Goal: Task Accomplishment & Management: Manage account settings

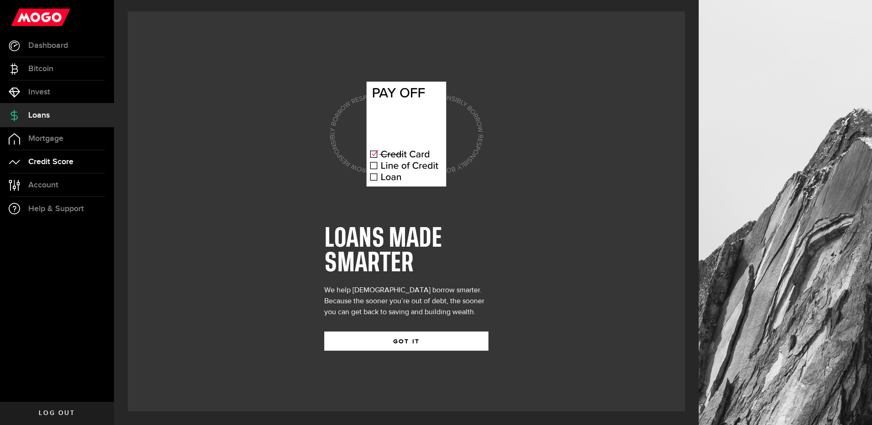
drag, startPoint x: 29, startPoint y: 171, endPoint x: 20, endPoint y: 178, distance: 11.4
click at [29, 171] on link "Credit Score" at bounding box center [57, 162] width 114 height 23
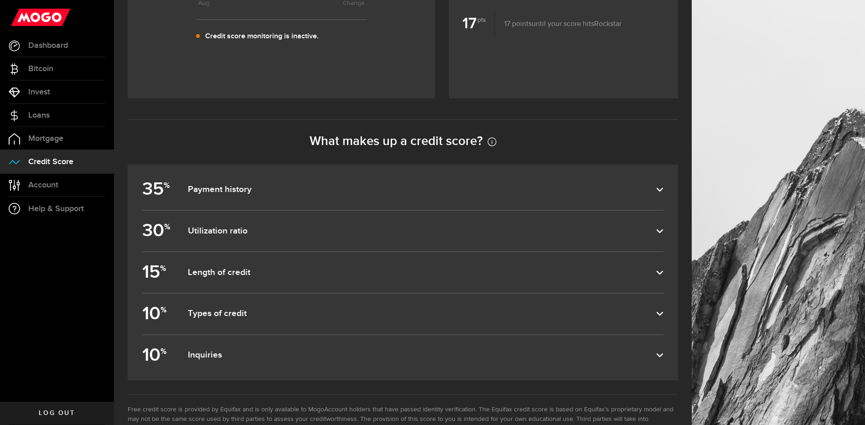
scroll to position [385, 0]
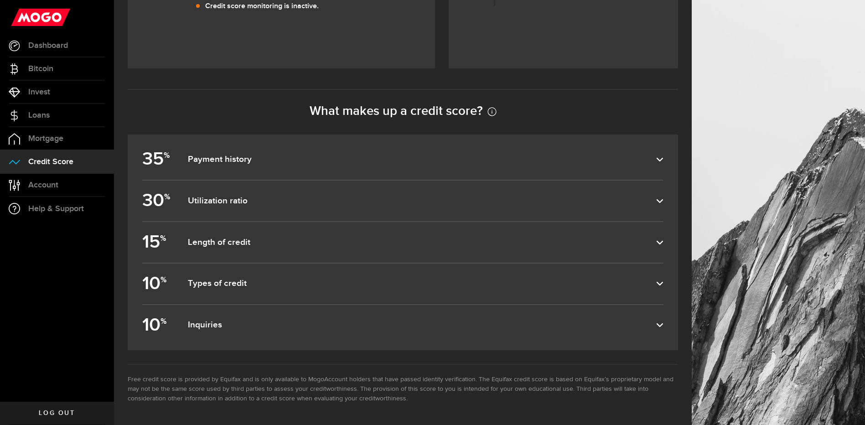
click at [258, 147] on label "35 % Payment history" at bounding box center [402, 159] width 521 height 41
click at [0, 0] on input "35 % Payment history" at bounding box center [0, 0] width 0 height 0
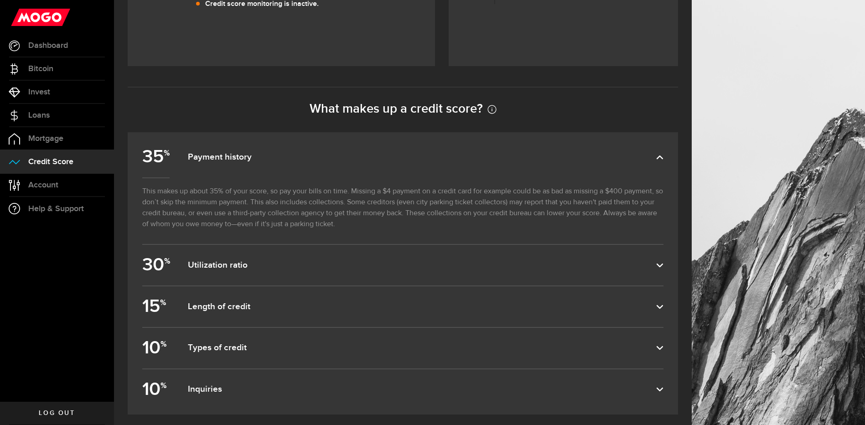
click at [216, 269] on dfn "Utilization ratio" at bounding box center [422, 265] width 468 height 11
click at [0, 0] on input "30 % Utilization ratio" at bounding box center [0, 0] width 0 height 0
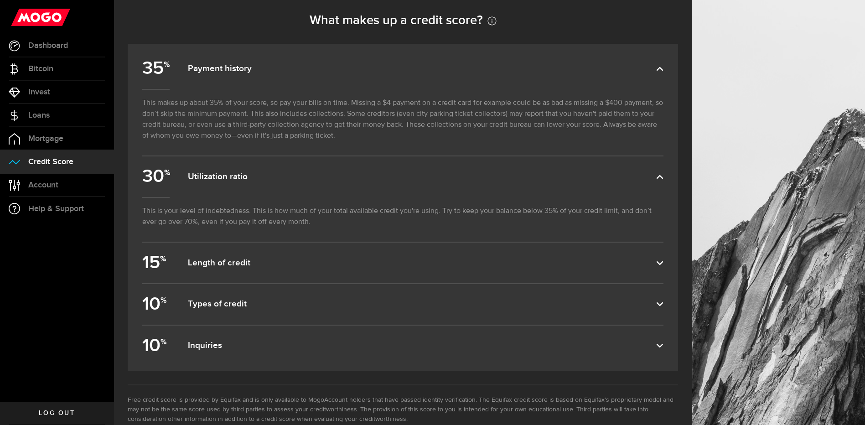
scroll to position [476, 0]
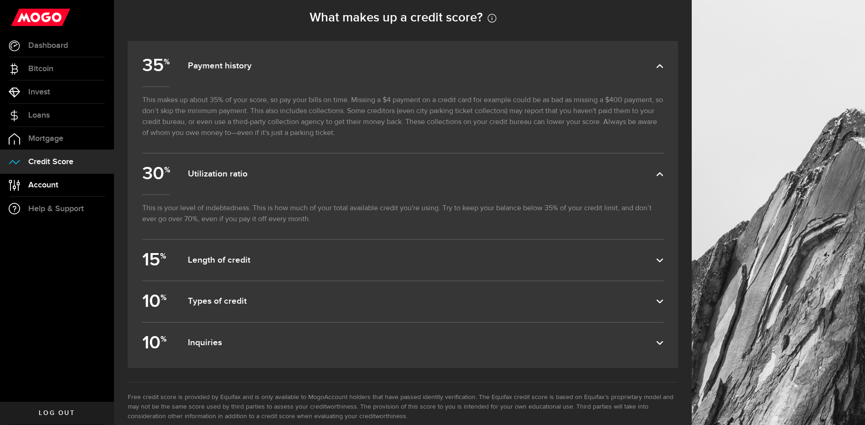
click at [58, 184] on span "Account" at bounding box center [43, 185] width 30 height 8
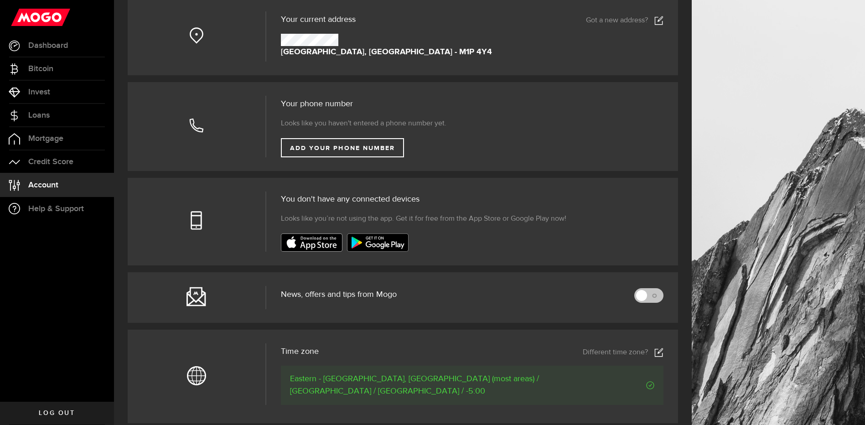
scroll to position [182, 0]
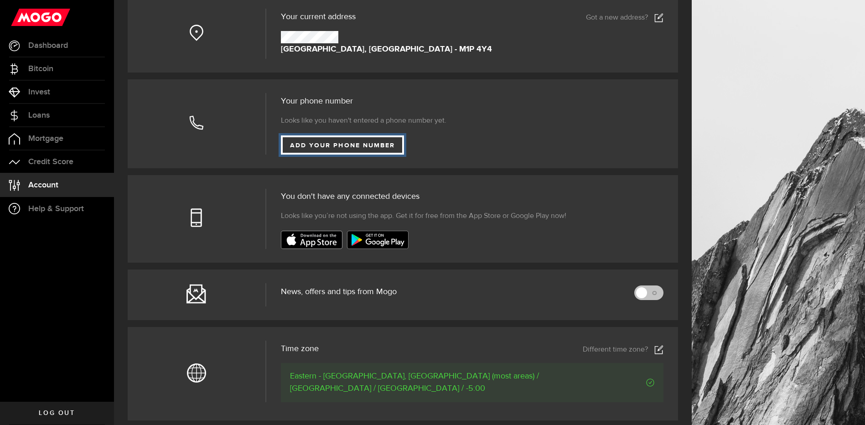
click at [367, 140] on link "Add your phone number" at bounding box center [343, 144] width 124 height 19
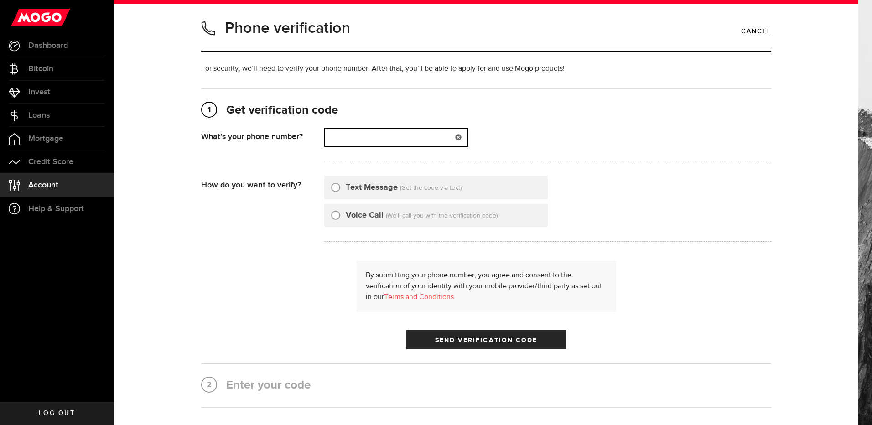
drag, startPoint x: 364, startPoint y: 137, endPoint x: 374, endPoint y: 140, distance: 10.8
click at [365, 137] on input "(000) 000-0000" at bounding box center [396, 137] width 142 height 17
type input "7"
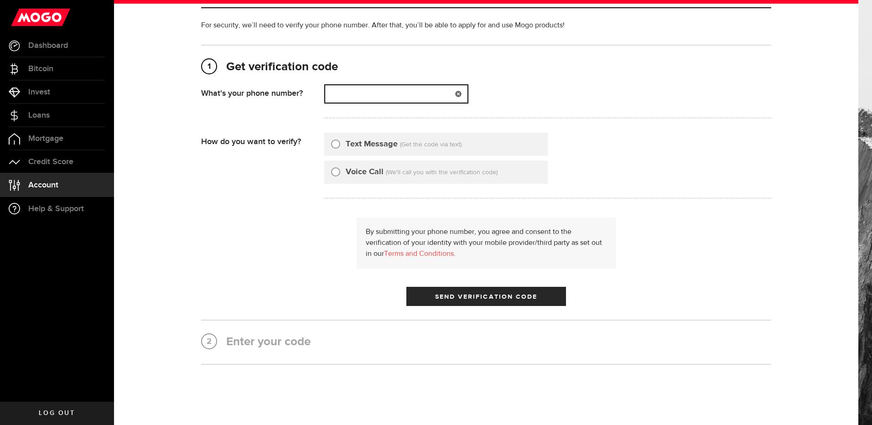
scroll to position [74, 0]
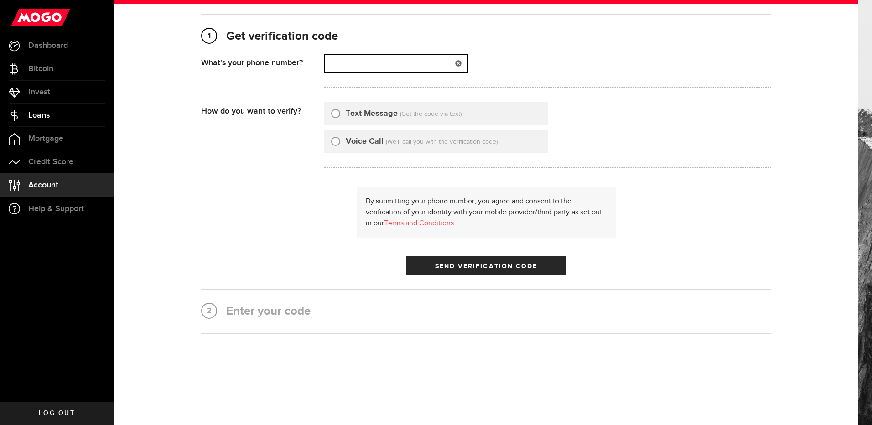
click at [48, 117] on span "Loans" at bounding box center [38, 115] width 21 height 8
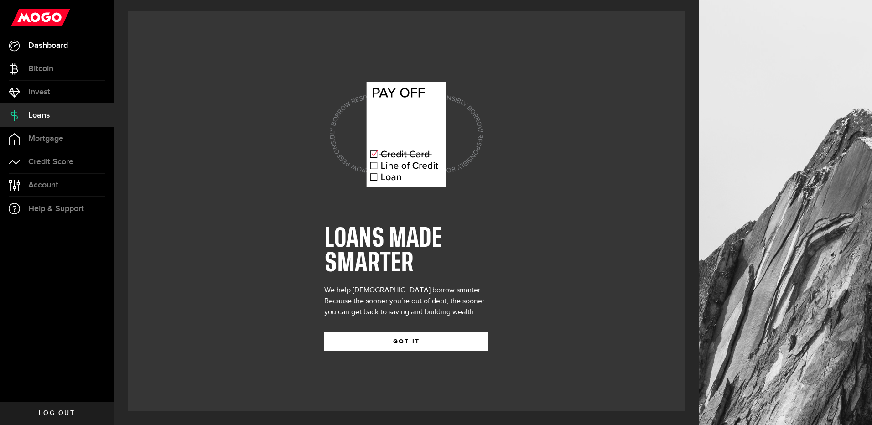
click at [48, 52] on link "Dashboard" at bounding box center [57, 45] width 114 height 23
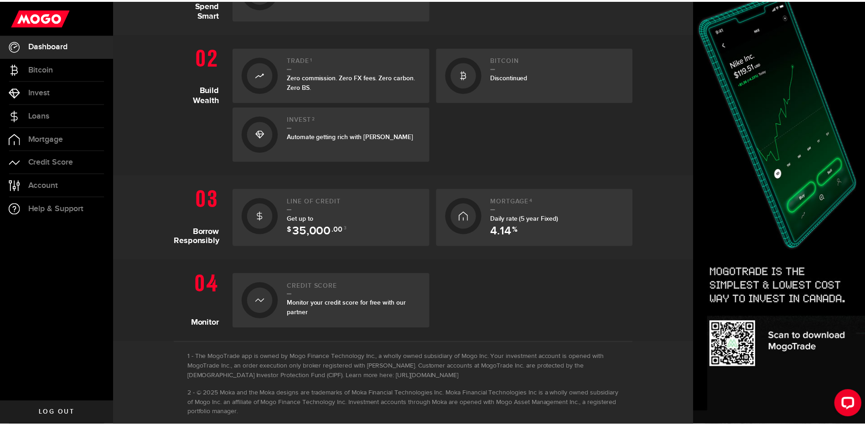
scroll to position [338, 0]
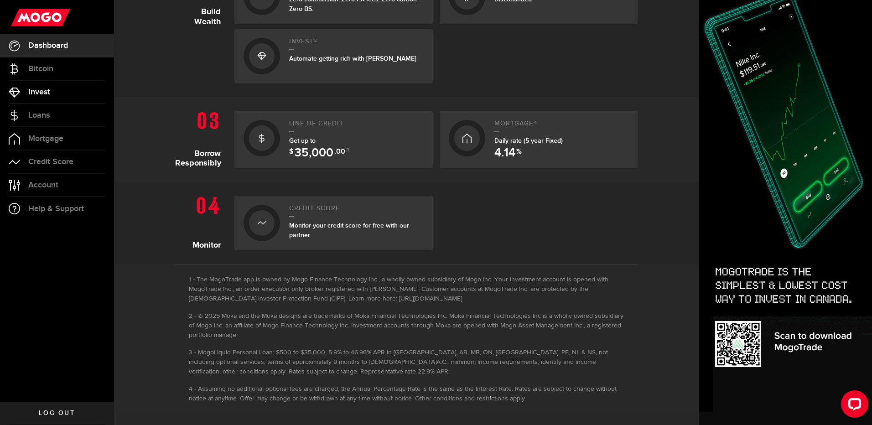
click at [62, 85] on link "Invest" at bounding box center [57, 92] width 114 height 23
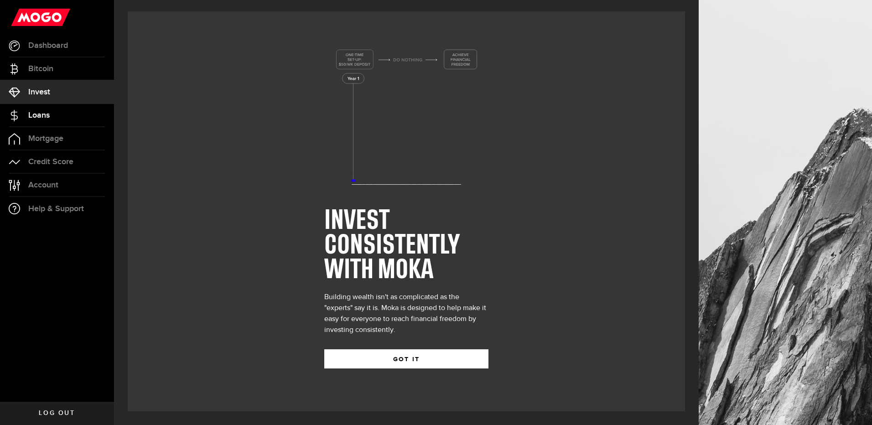
click at [48, 114] on span "Loans" at bounding box center [38, 115] width 21 height 8
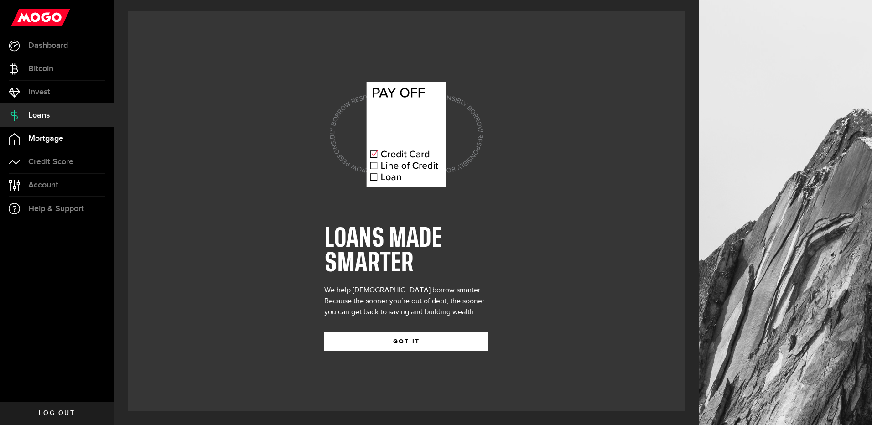
click at [48, 140] on span "Mortgage" at bounding box center [45, 139] width 35 height 8
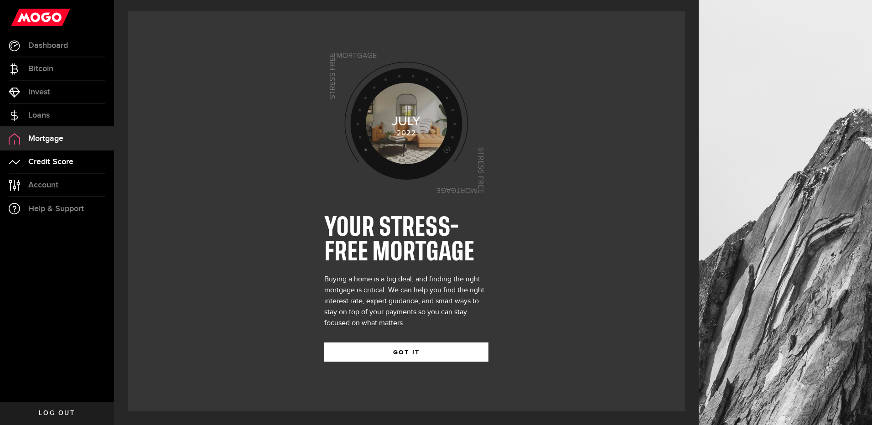
click at [54, 170] on link "Credit Score" at bounding box center [57, 162] width 114 height 23
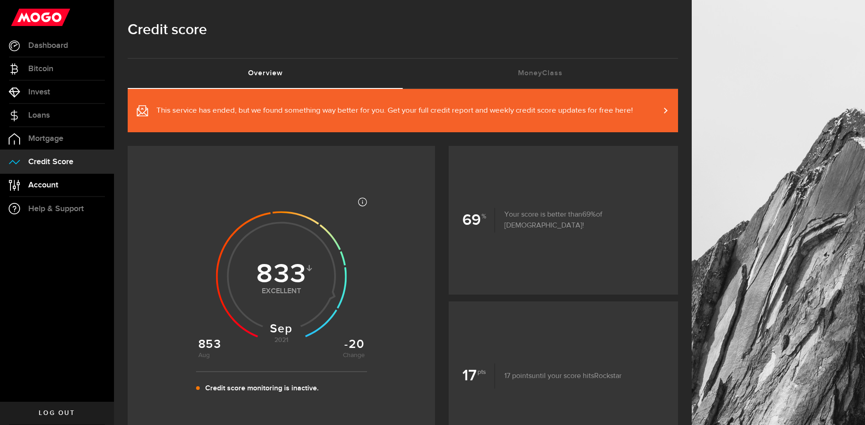
click at [32, 176] on link "Account Compte" at bounding box center [57, 185] width 114 height 23
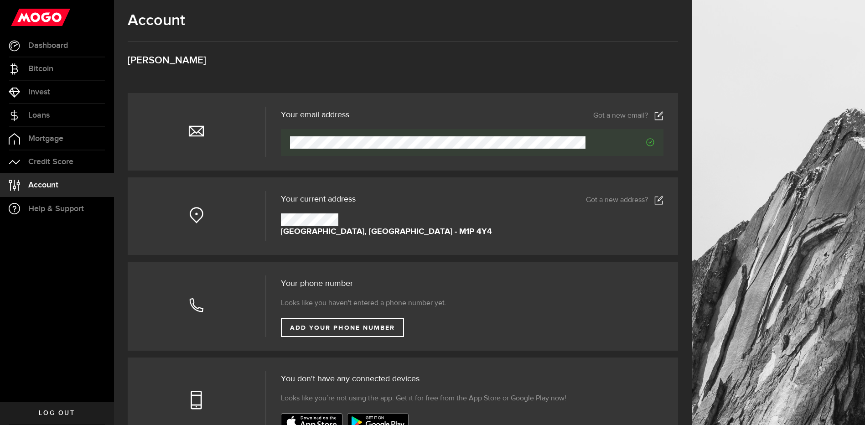
click at [664, 115] on icon at bounding box center [659, 115] width 9 height 9
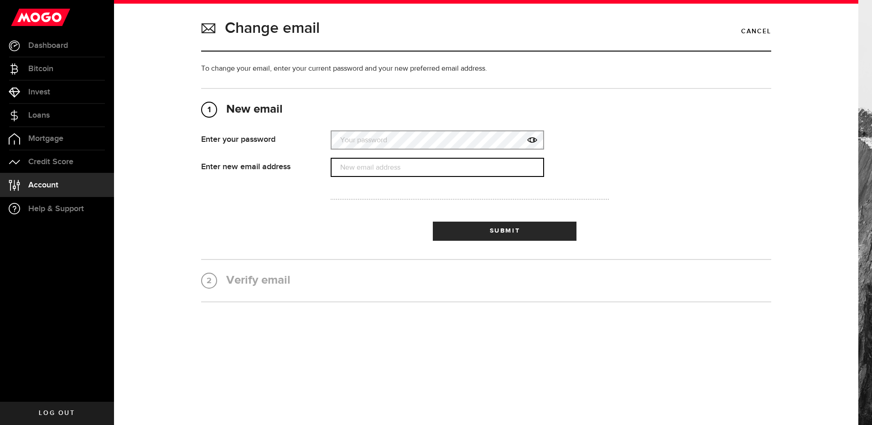
type input "[EMAIL_ADDRESS][DOMAIN_NAME]"
click at [528, 136] on icon at bounding box center [532, 140] width 10 height 10
click at [43, 110] on link "Loans" at bounding box center [57, 115] width 114 height 23
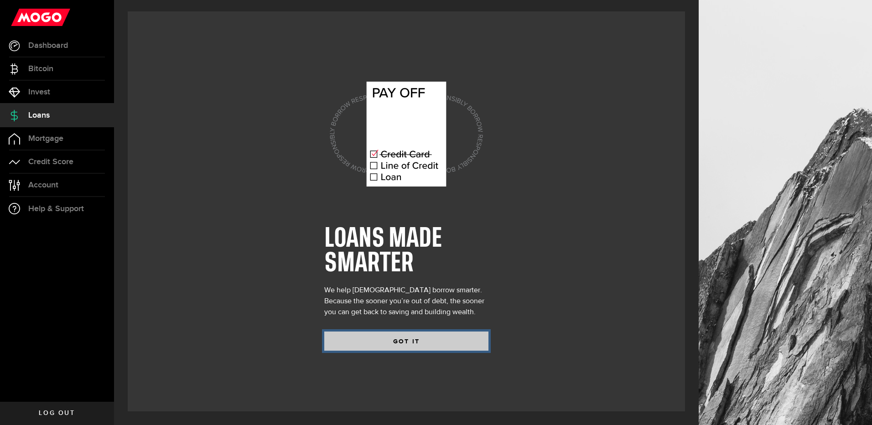
click at [369, 341] on button "GOT IT" at bounding box center [406, 341] width 164 height 19
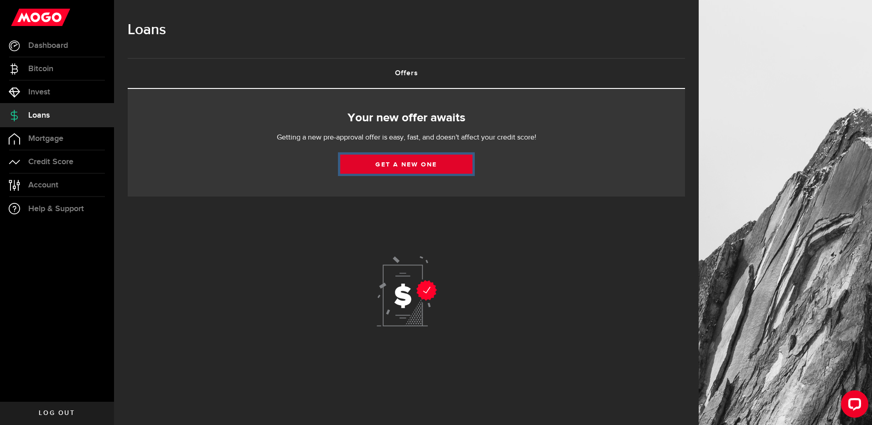
click at [385, 164] on link "Get a new one" at bounding box center [406, 164] width 132 height 19
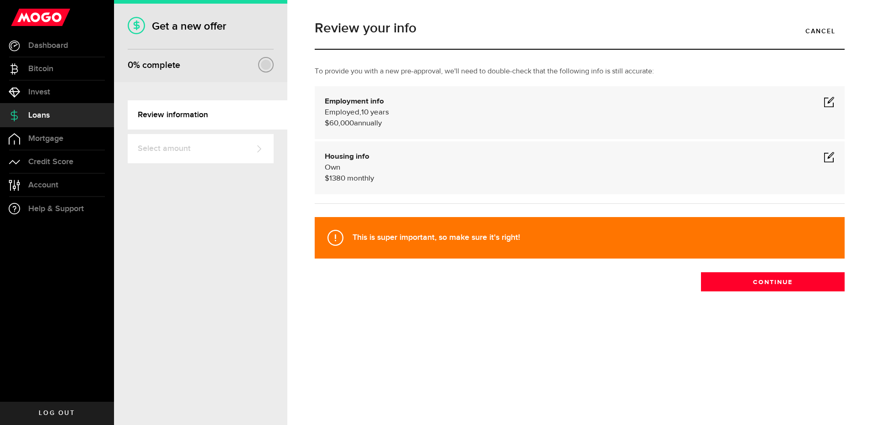
click at [828, 99] on span at bounding box center [829, 101] width 11 height 11
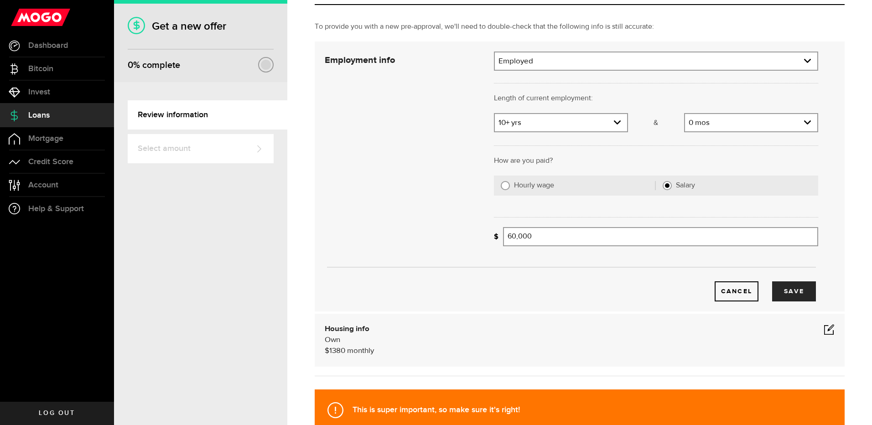
scroll to position [46, 0]
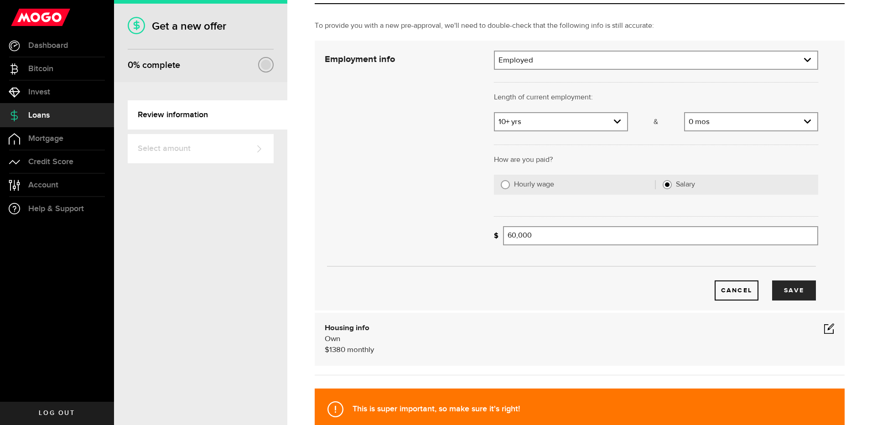
click at [824, 326] on span at bounding box center [829, 328] width 11 height 11
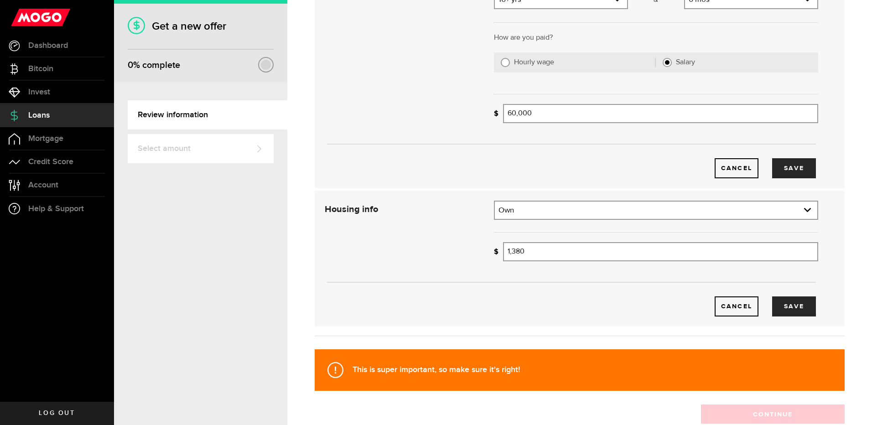
scroll to position [225, 0]
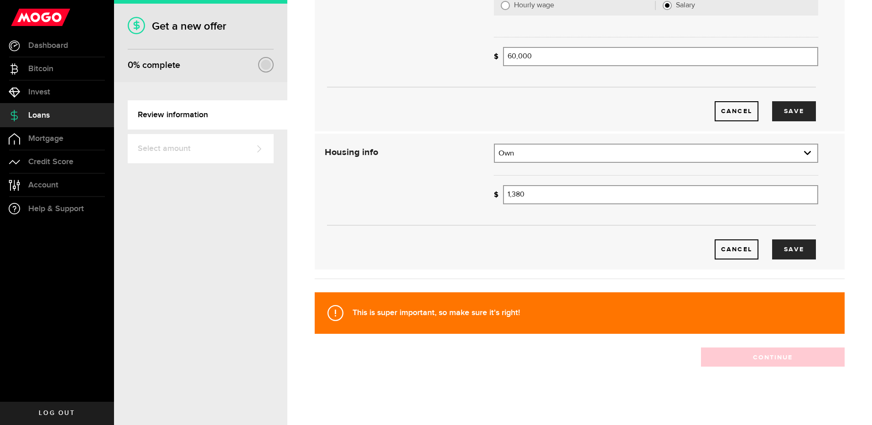
click at [687, 314] on div "This is super important, so make sure it's right!" at bounding box center [580, 313] width 530 height 42
click at [794, 246] on button "Save" at bounding box center [794, 249] width 44 height 20
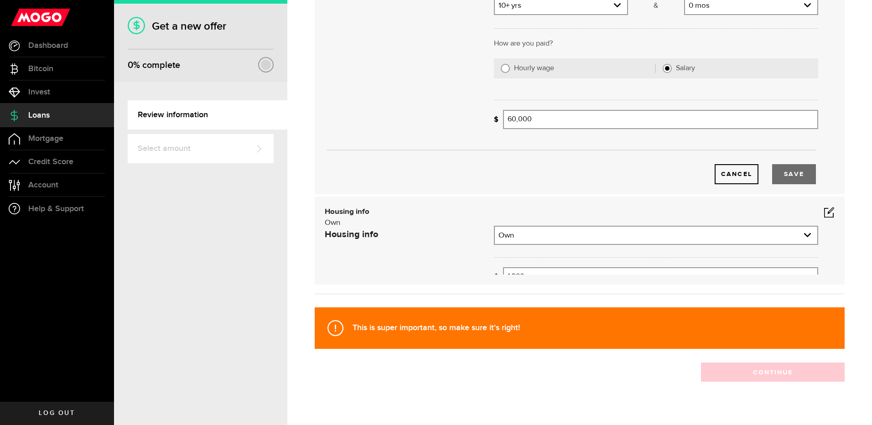
click at [781, 110] on div at bounding box center [656, 99] width 338 height 22
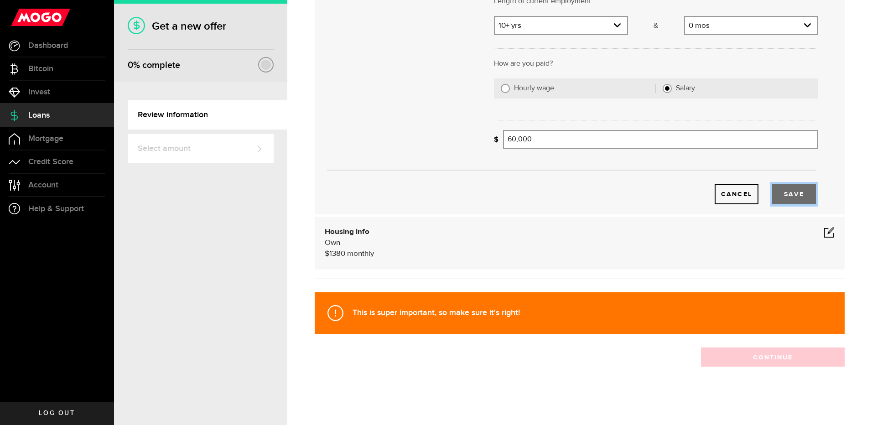
click at [788, 195] on button "Save" at bounding box center [794, 194] width 44 height 20
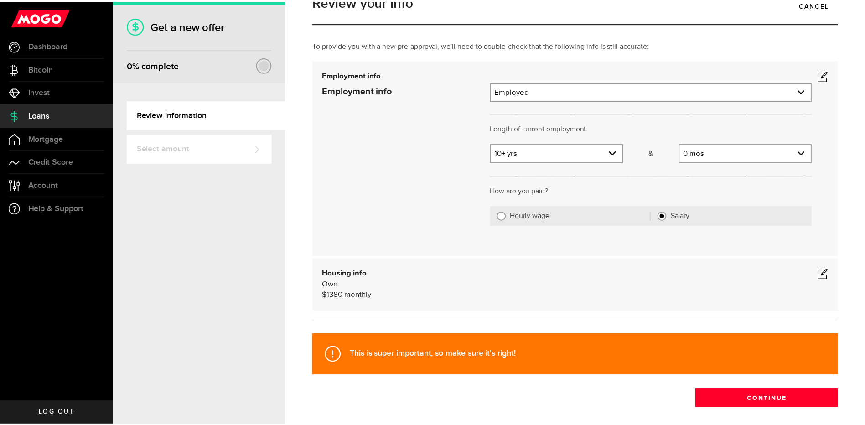
scroll to position [0, 0]
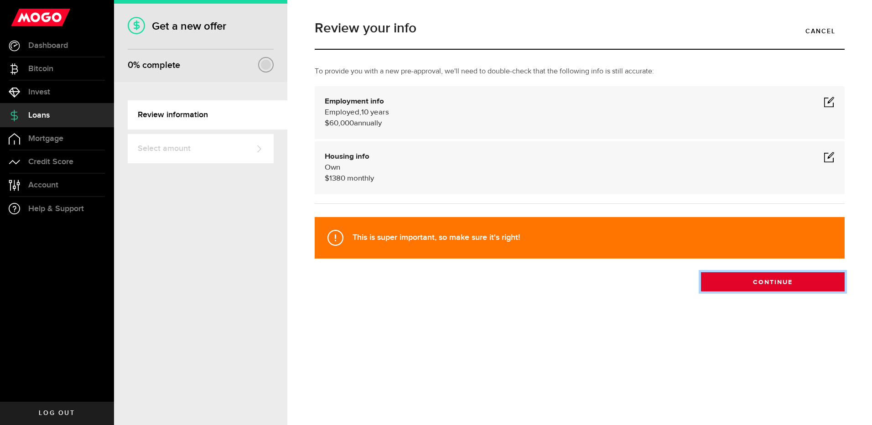
click at [771, 282] on button "Continue" at bounding box center [773, 281] width 144 height 19
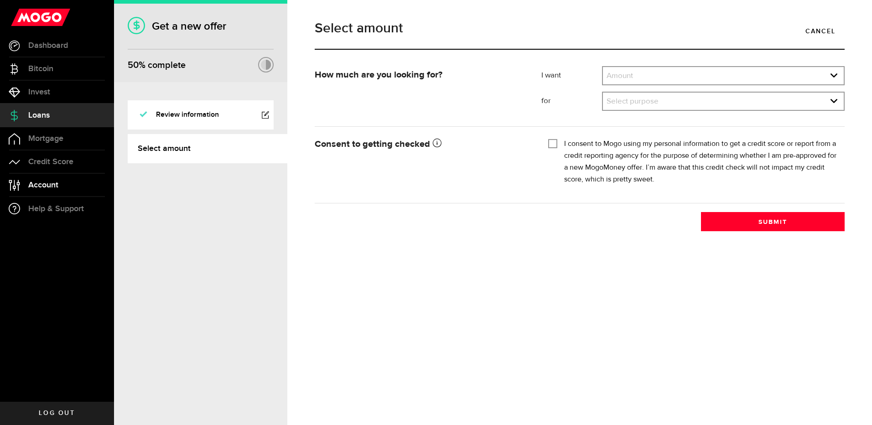
click at [61, 181] on link "Account Compte" at bounding box center [57, 185] width 114 height 23
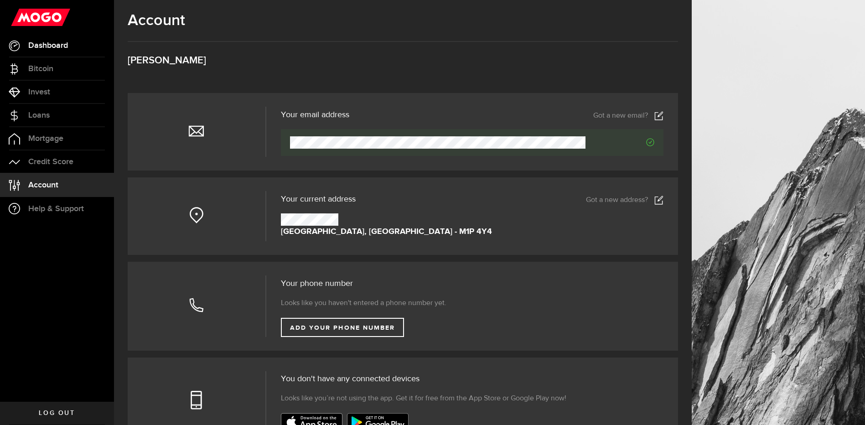
click at [46, 51] on link "Dashboard" at bounding box center [57, 45] width 114 height 23
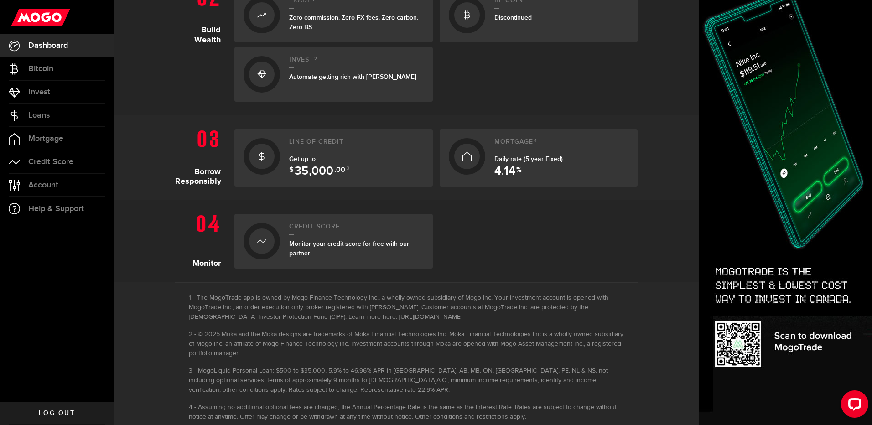
scroll to position [91, 0]
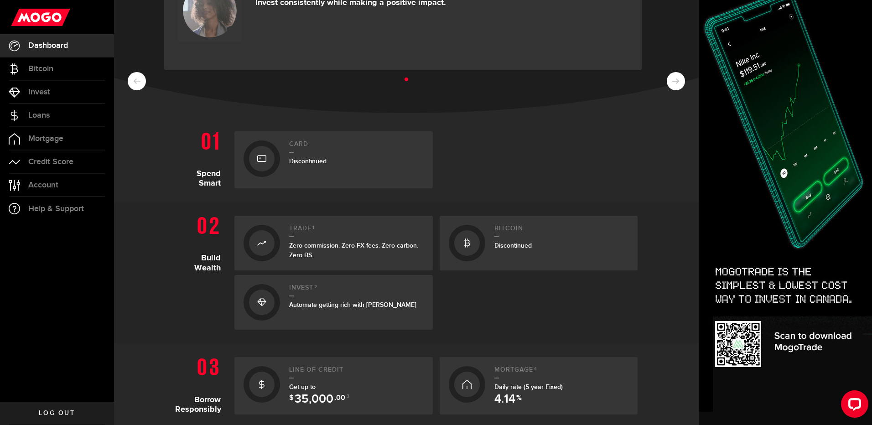
click at [670, 78] on ul at bounding box center [406, 80] width 557 height 12
click at [669, 78] on ul at bounding box center [406, 80] width 557 height 12
click at [315, 160] on span "Discontinued" at bounding box center [307, 161] width 37 height 8
click at [292, 146] on h2 "Card" at bounding box center [356, 146] width 135 height 12
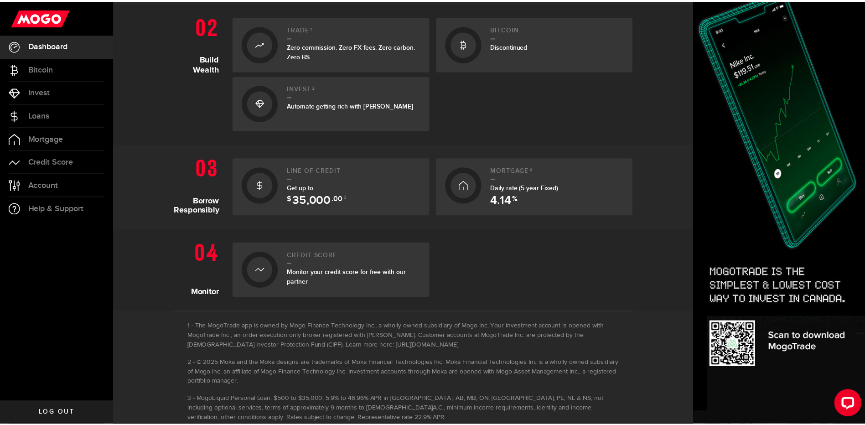
scroll to position [319, 0]
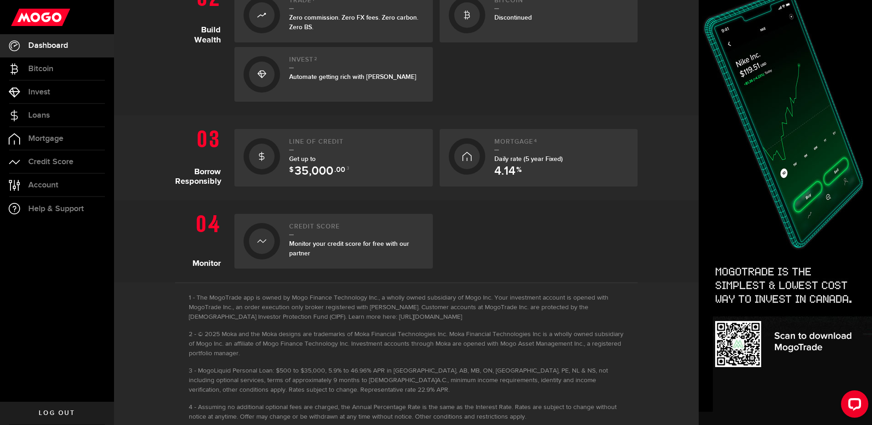
click at [269, 249] on div at bounding box center [262, 241] width 36 height 36
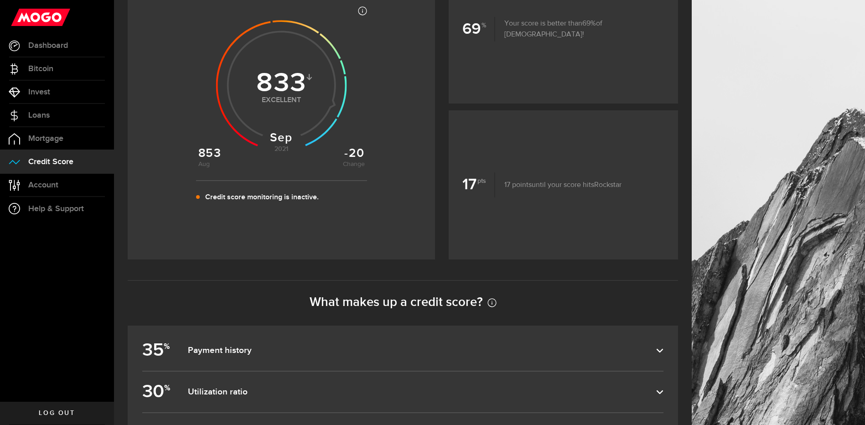
scroll to position [182, 0]
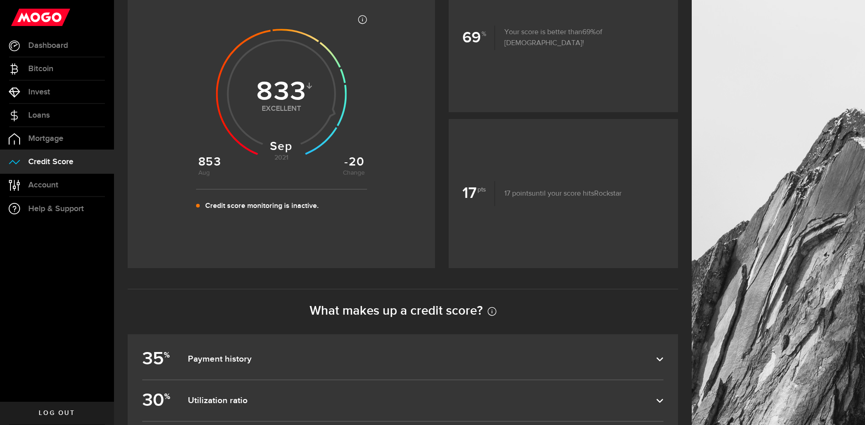
click at [473, 188] on b "17" at bounding box center [479, 193] width 33 height 25
click at [282, 204] on p "Credit score monitoring is inactive." at bounding box center [262, 206] width 114 height 11
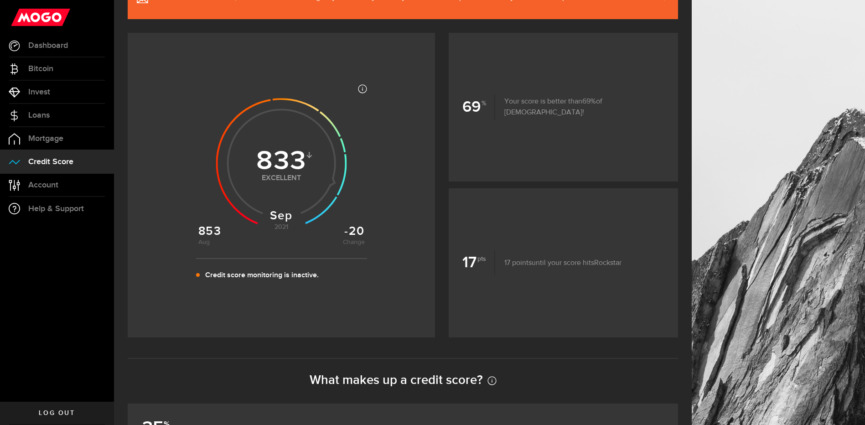
scroll to position [46, 0]
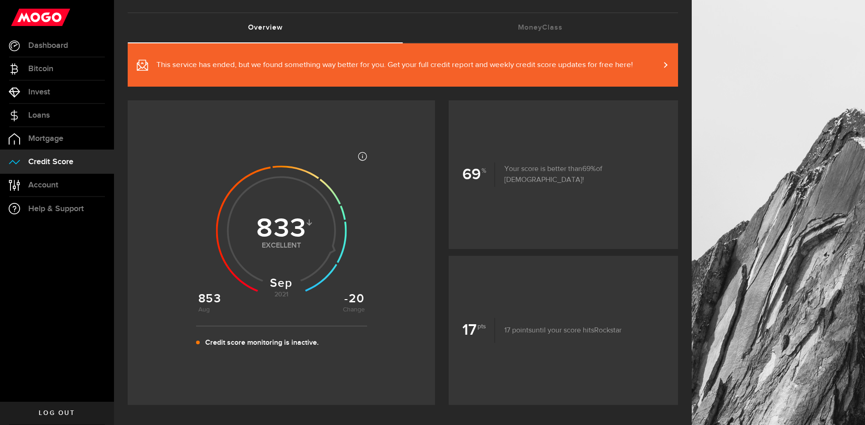
click at [273, 241] on use at bounding box center [281, 231] width 131 height 131
drag, startPoint x: 541, startPoint y: 75, endPoint x: 536, endPoint y: 76, distance: 4.7
click at [541, 75] on span "This service has ended, but we found something way better for you. Get your ful…" at bounding box center [385, 65] width 496 height 21
click at [515, 21] on link "MoneyClass (requires attention)" at bounding box center [540, 27] width 275 height 29
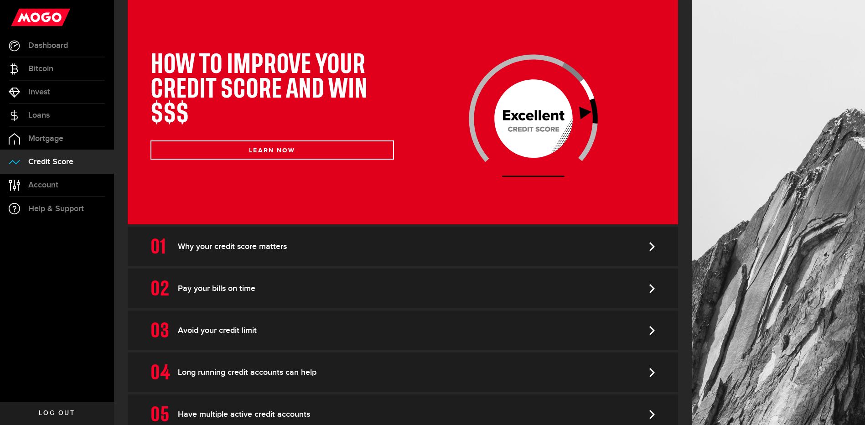
scroll to position [181, 0]
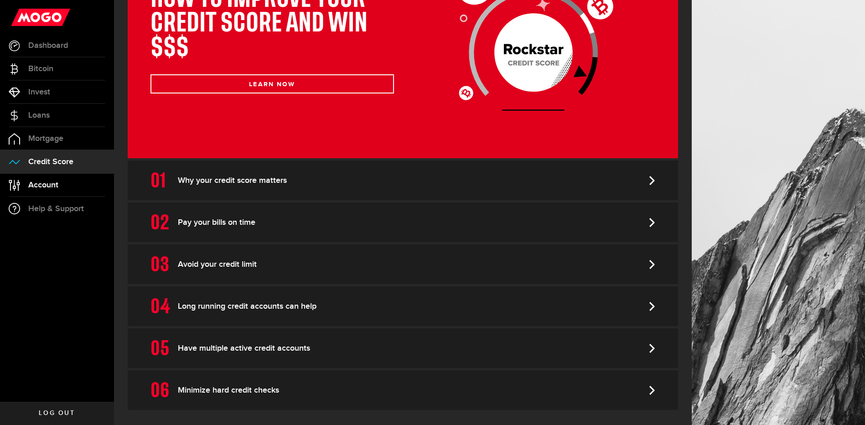
click at [66, 189] on link "Account Compte" at bounding box center [57, 185] width 114 height 23
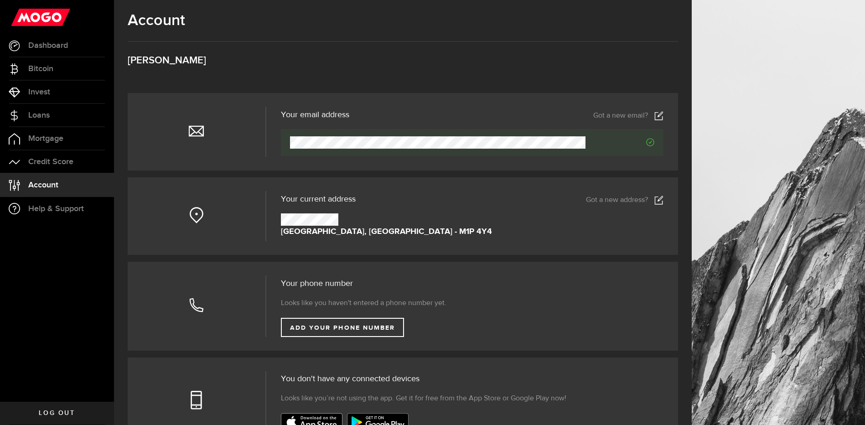
click at [347, 221] on div "undefined" at bounding box center [472, 219] width 383 height 12
